Goal: Navigation & Orientation: Find specific page/section

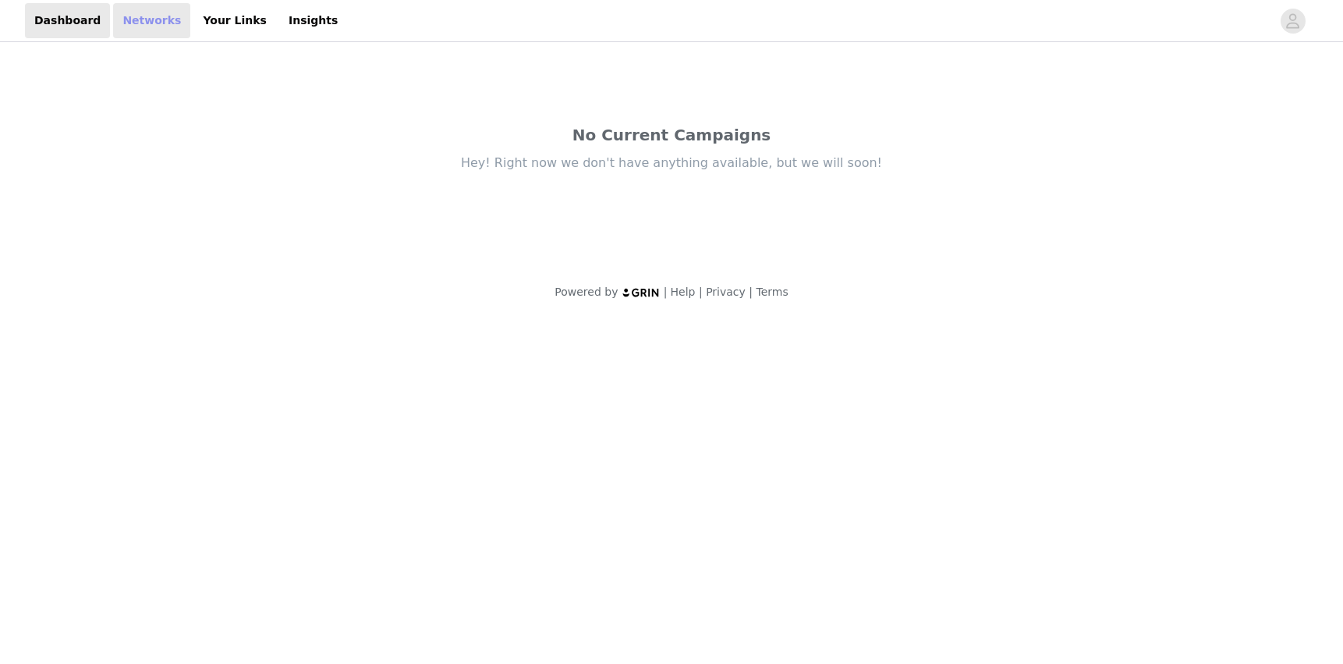
click at [149, 23] on link "Networks" at bounding box center [151, 20] width 77 height 35
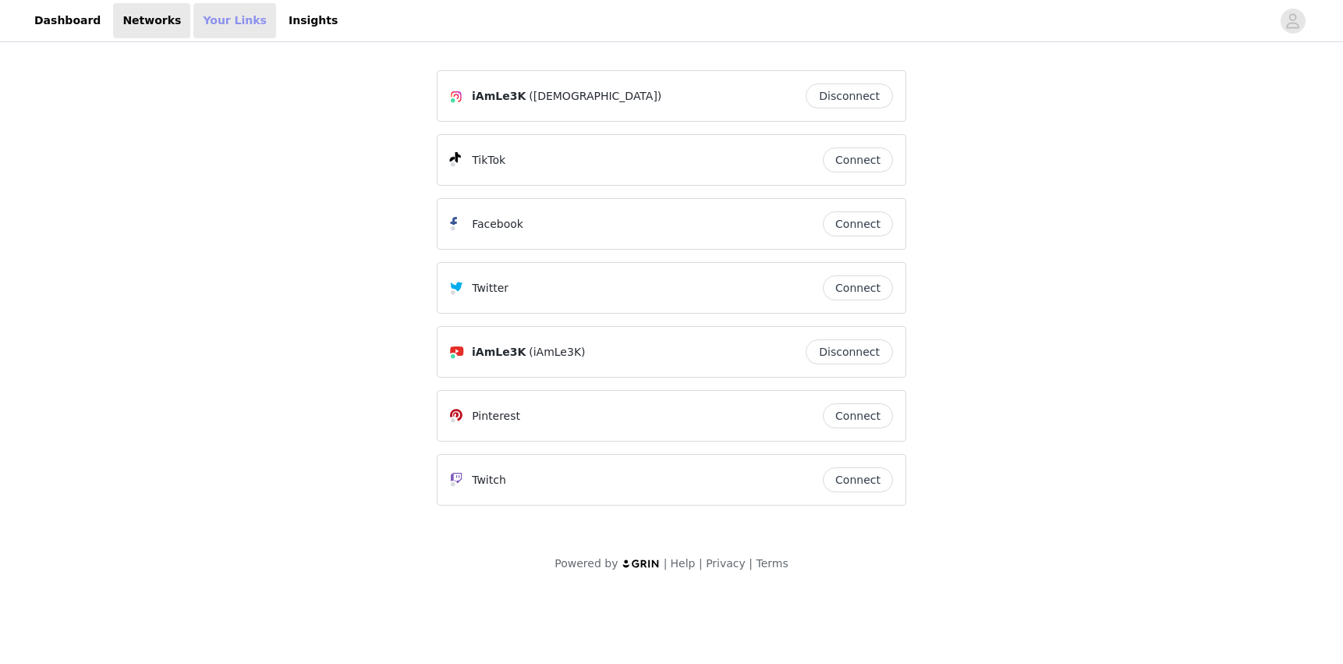
click at [196, 22] on link "Your Links" at bounding box center [234, 20] width 83 height 35
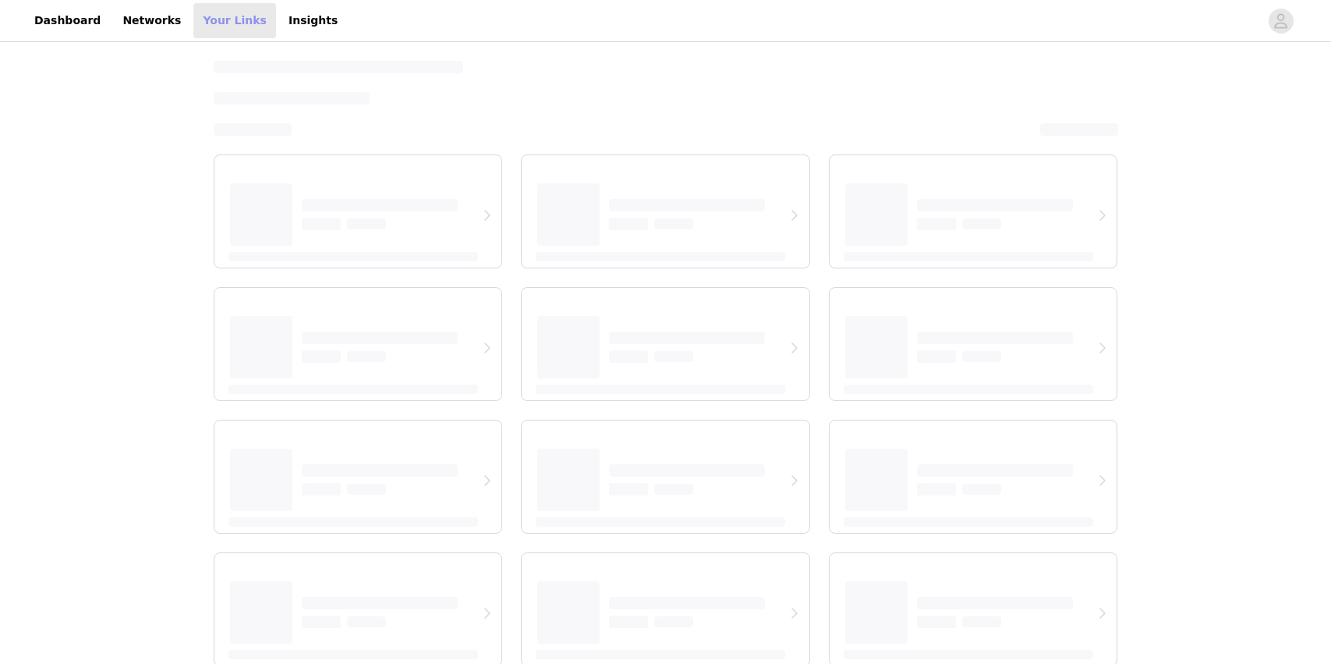
select select "12"
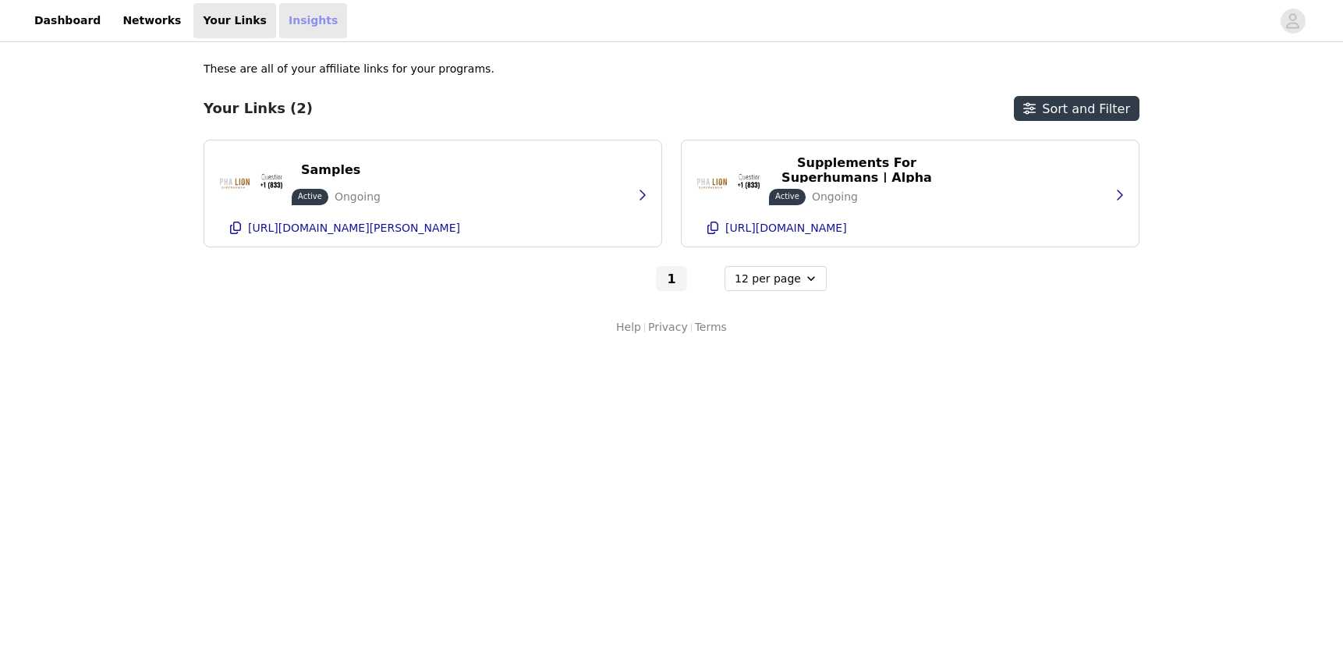
click at [279, 23] on link "Insights" at bounding box center [313, 20] width 68 height 35
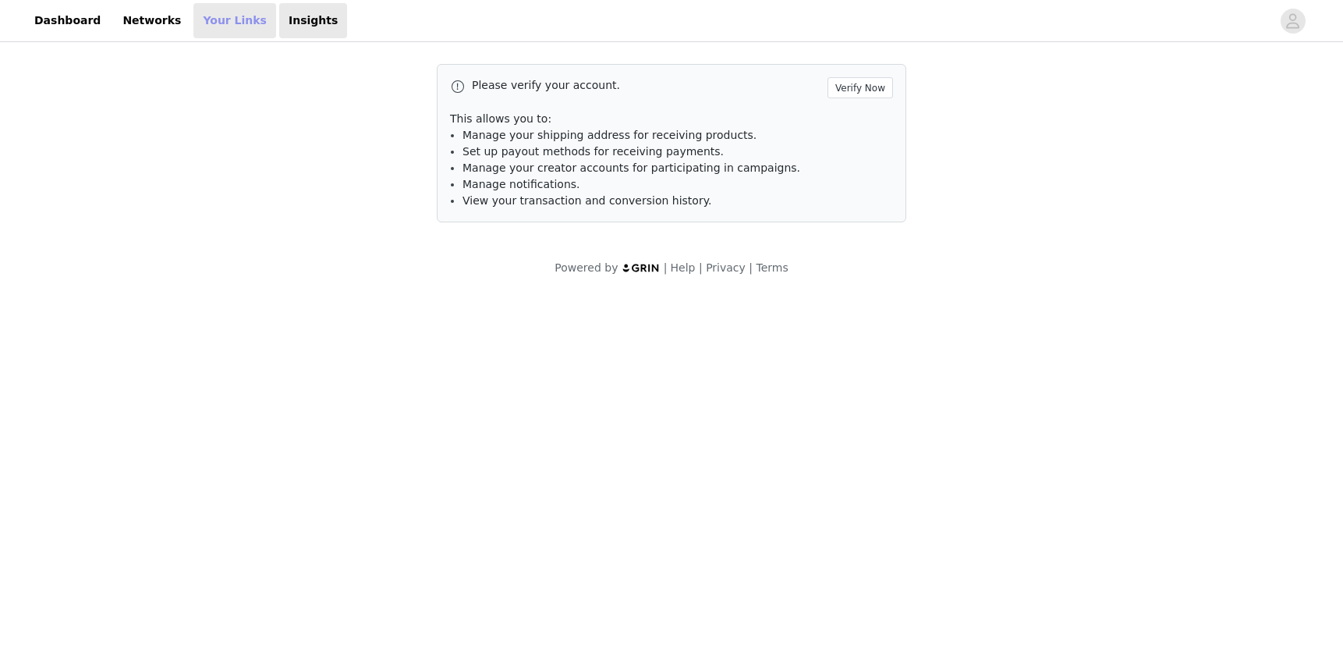
click at [219, 23] on link "Your Links" at bounding box center [234, 20] width 83 height 35
select select "12"
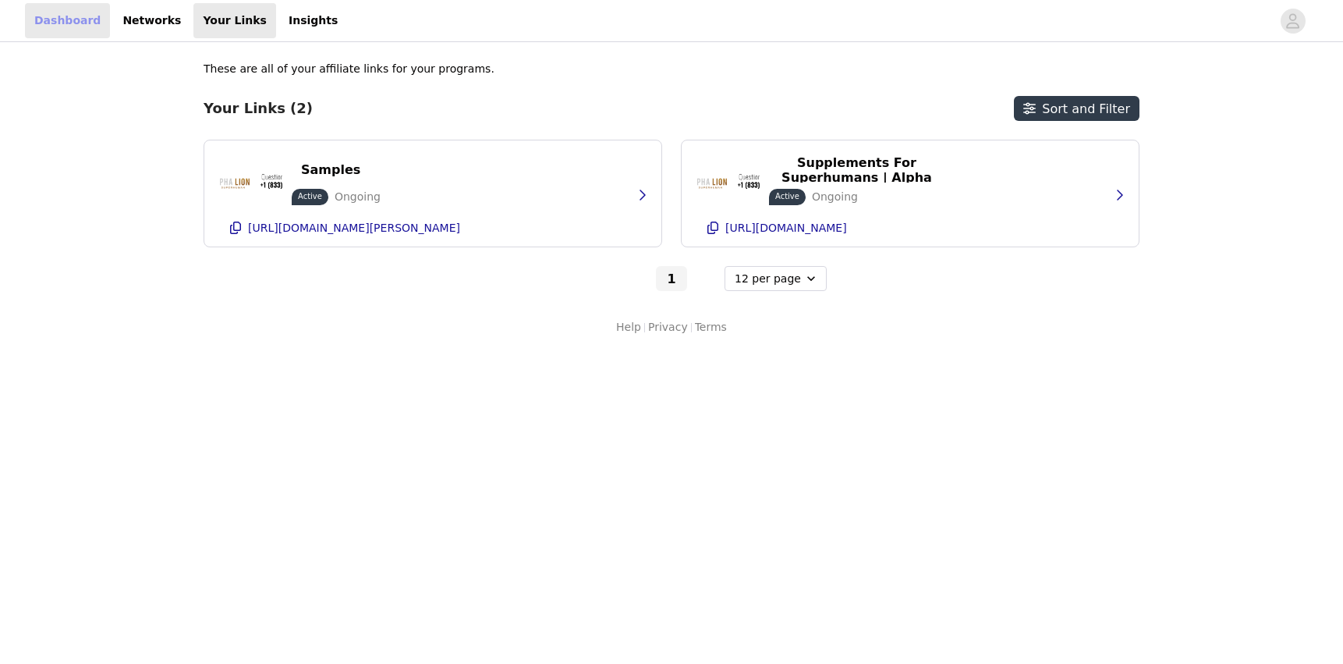
click at [80, 23] on link "Dashboard" at bounding box center [67, 20] width 85 height 35
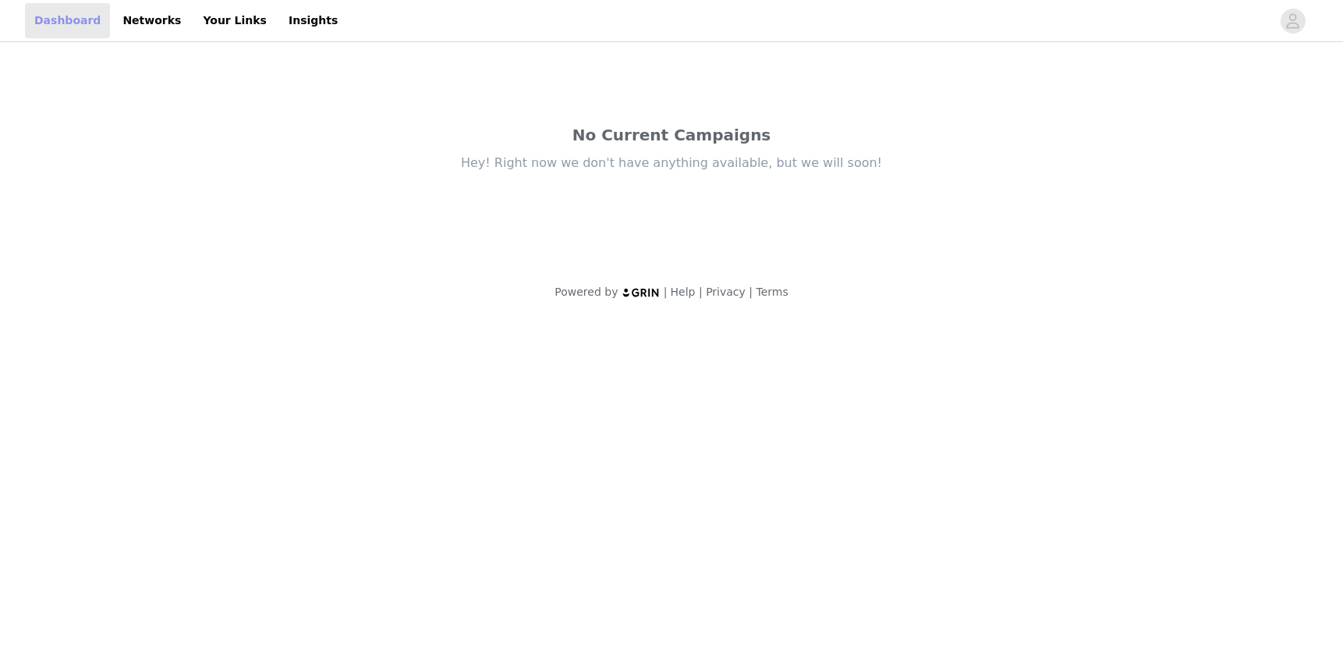
select select "12"
